Goal: Information Seeking & Learning: Understand process/instructions

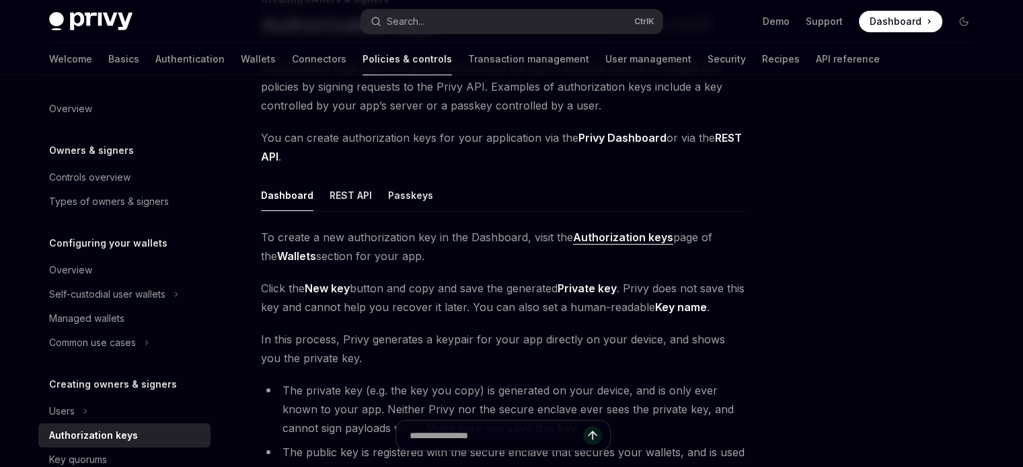
type textarea "*"
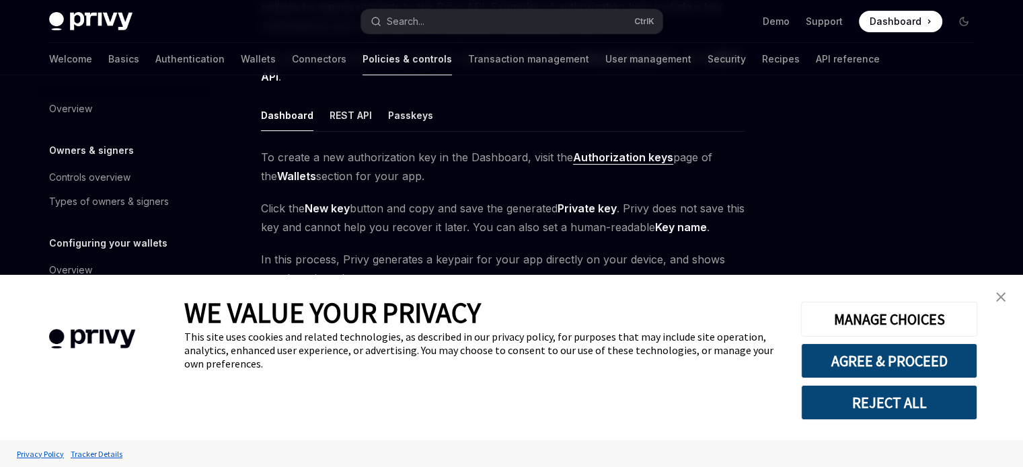
scroll to position [194, 0]
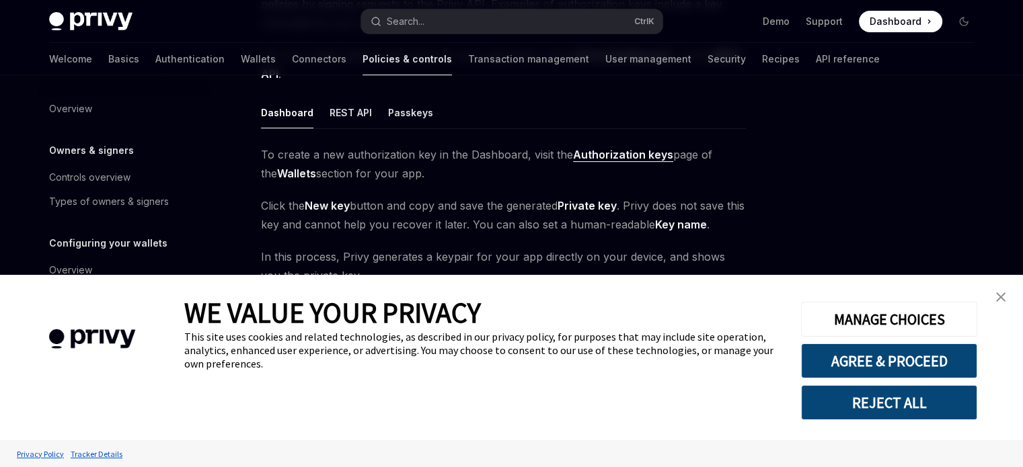
click at [999, 293] on img "close banner" at bounding box center [1000, 297] width 9 height 9
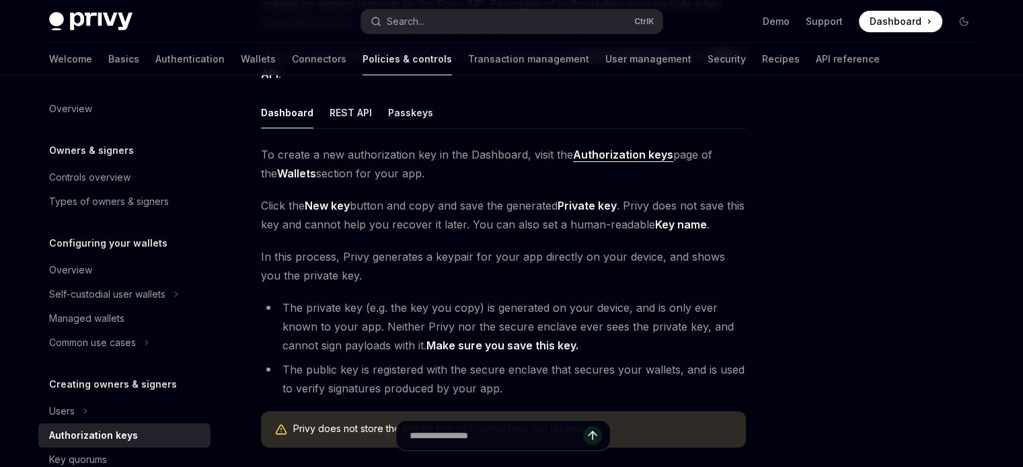
scroll to position [261, 0]
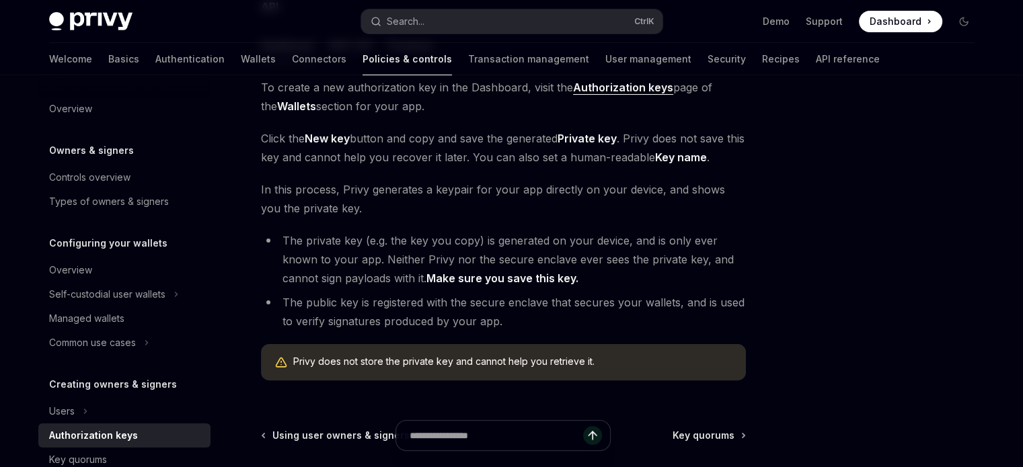
drag, startPoint x: 539, startPoint y: 141, endPoint x: 564, endPoint y: 141, distance: 24.9
click at [564, 141] on span "Click the New key button and copy and save the generated Private key . Privy do…" at bounding box center [503, 148] width 485 height 38
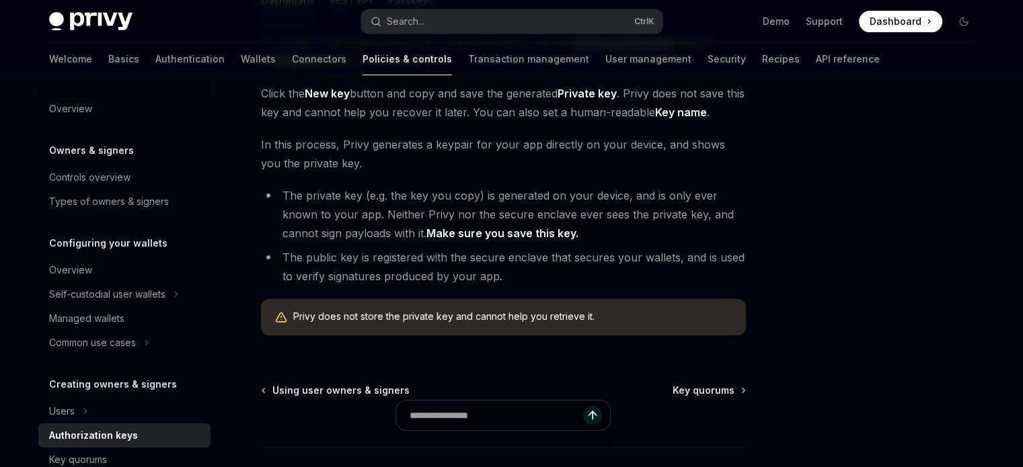
scroll to position [328, 0]
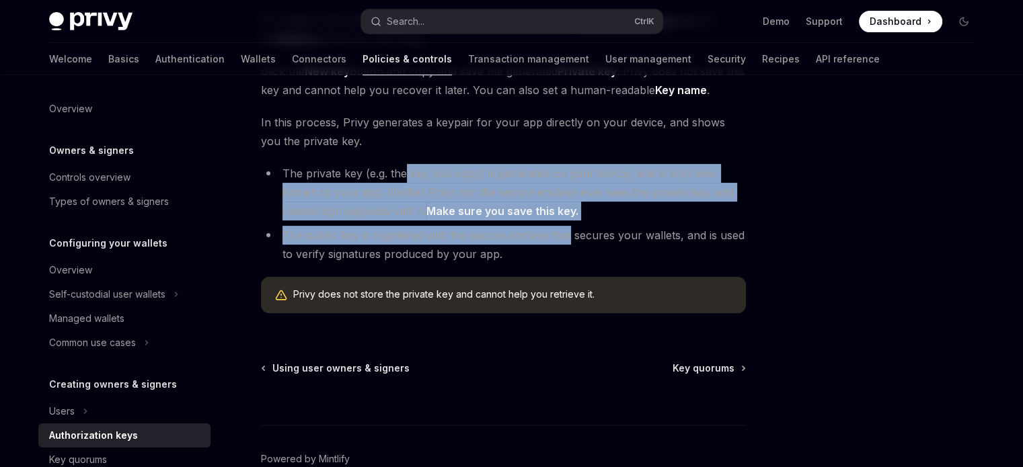
drag, startPoint x: 453, startPoint y: 174, endPoint x: 570, endPoint y: 236, distance: 132.4
click at [570, 236] on ul "The private key (e.g. the key you copy) is generated on your device, and is onl…" at bounding box center [503, 214] width 485 height 100
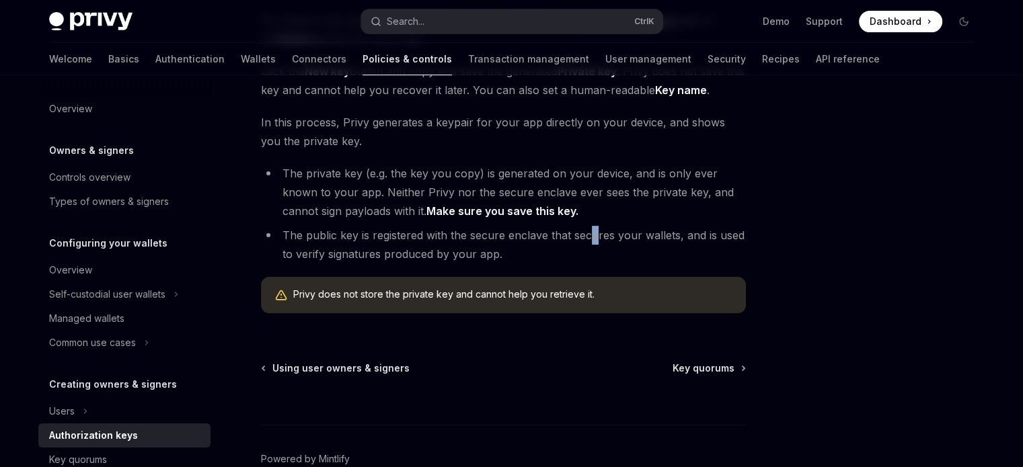
click at [592, 231] on li "The public key is registered with the secure enclave that secures your wallets,…" at bounding box center [503, 245] width 485 height 38
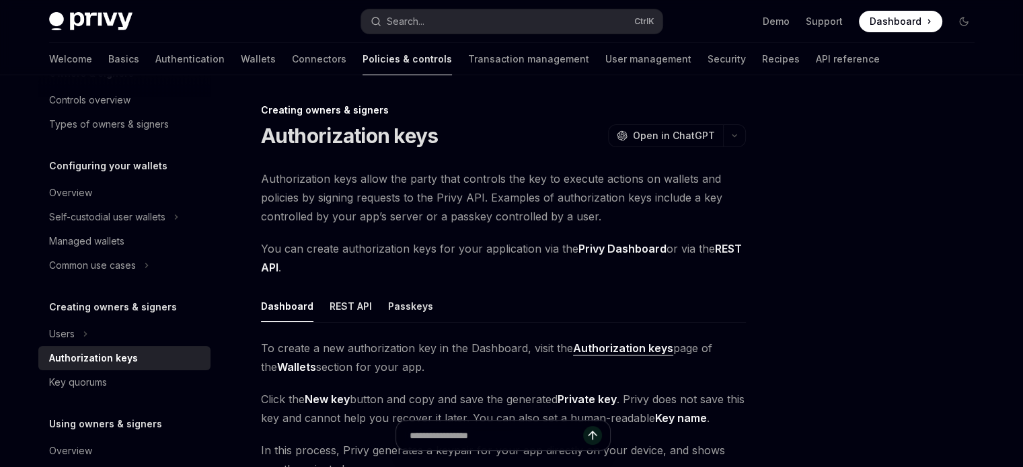
scroll to position [0, 0]
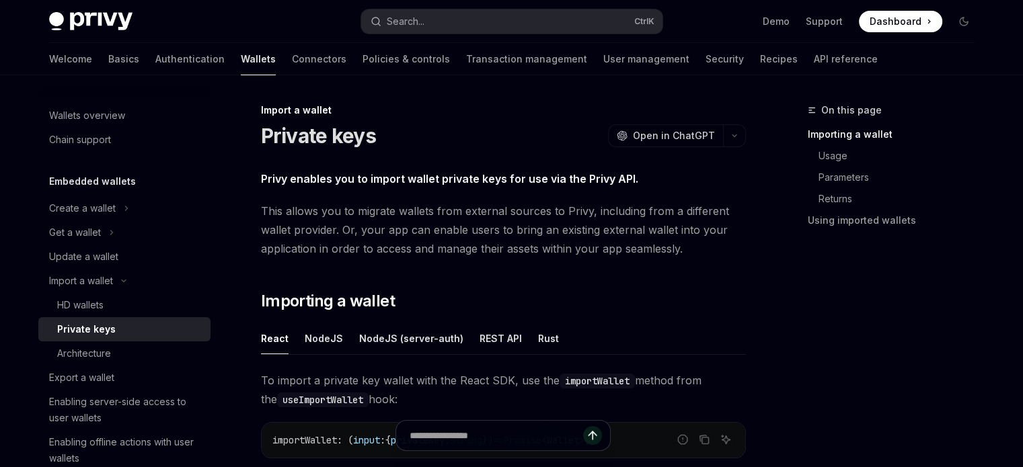
type textarea "*"
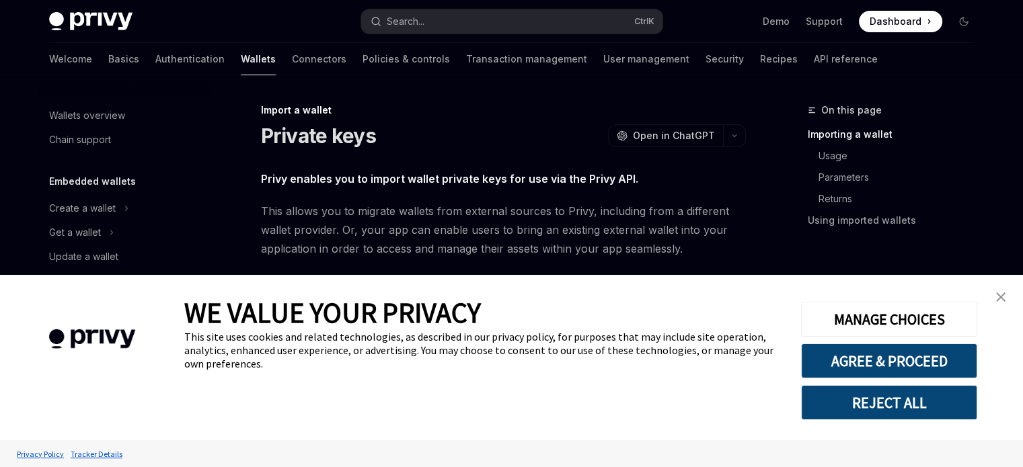
click at [998, 295] on img "close banner" at bounding box center [1000, 297] width 9 height 9
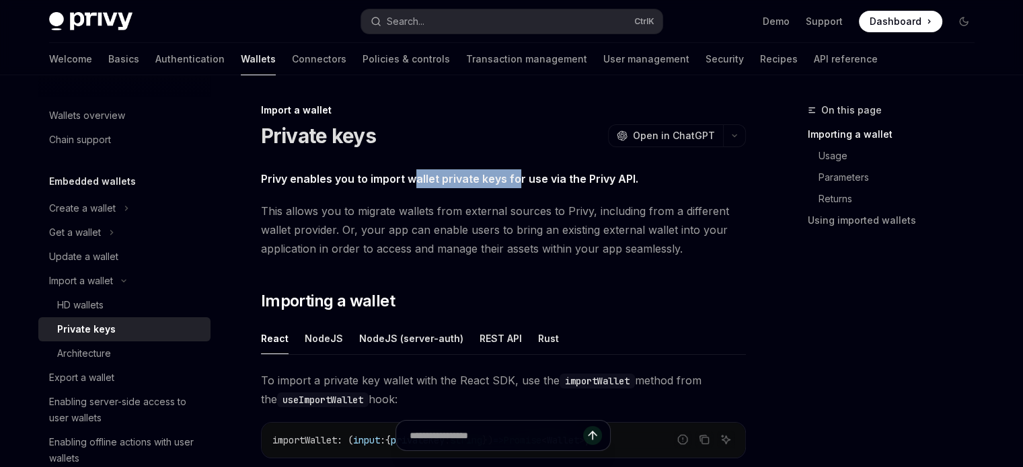
drag, startPoint x: 433, startPoint y: 180, endPoint x: 516, endPoint y: 184, distance: 83.5
click at [516, 184] on strong "Privy enables you to import wallet private keys for use via the Privy API." at bounding box center [449, 178] width 377 height 13
click at [662, 247] on span "This allows you to migrate wallets from external sources to Privy, including fr…" at bounding box center [503, 230] width 485 height 56
drag, startPoint x: 419, startPoint y: 176, endPoint x: 522, endPoint y: 174, distance: 102.9
click at [508, 175] on strong "Privy enables you to import wallet private keys for use via the Privy API." at bounding box center [449, 178] width 377 height 13
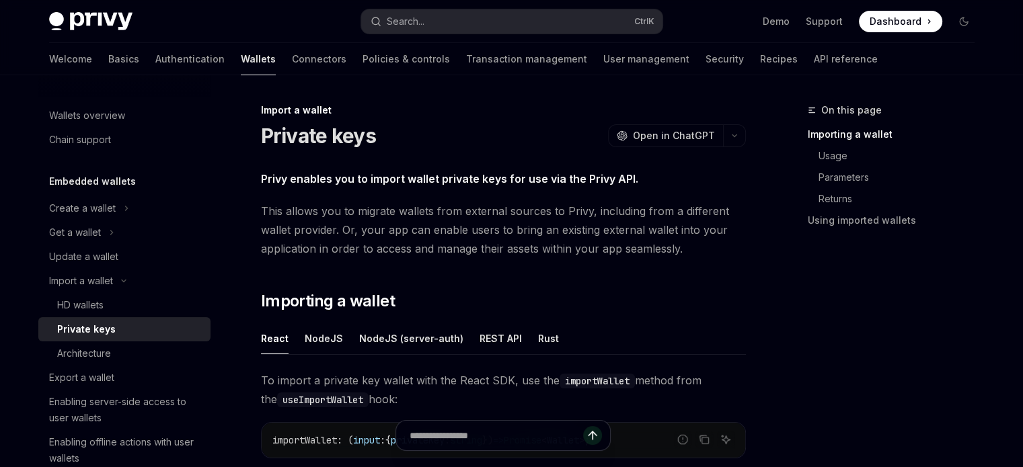
click at [646, 231] on span "This allows you to migrate wallets from external sources to Privy, including fr…" at bounding box center [503, 230] width 485 height 56
